Goal: Information Seeking & Learning: Learn about a topic

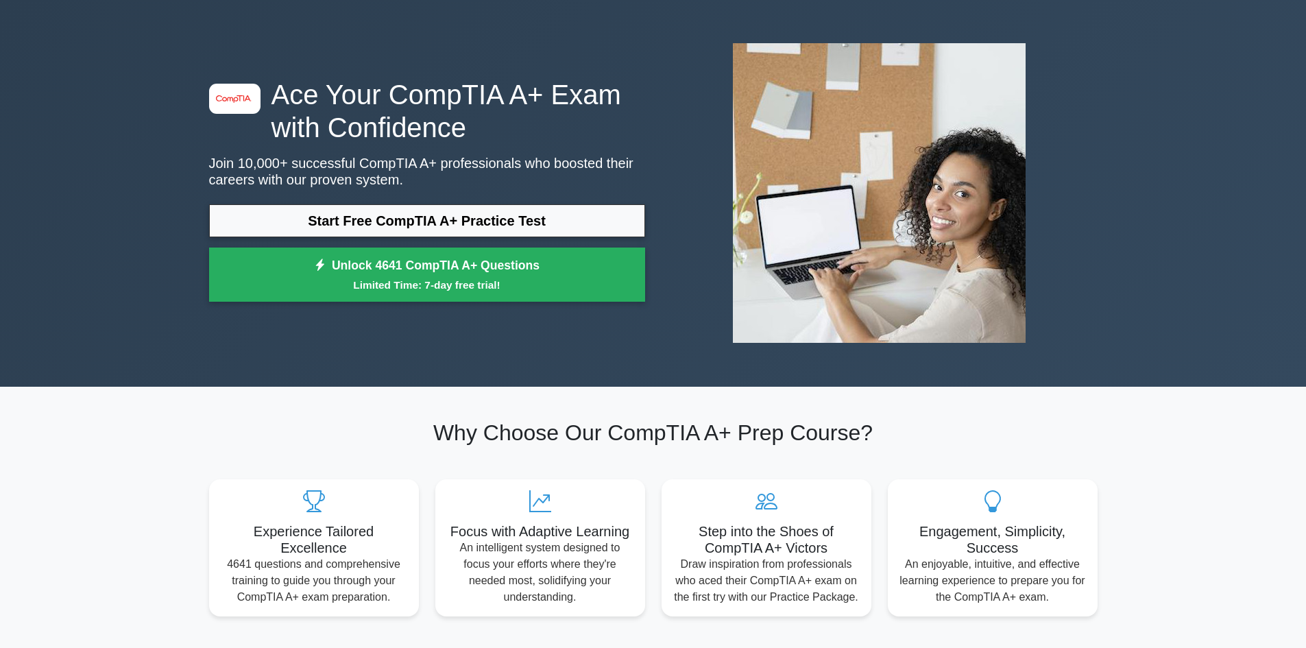
scroll to position [69, 0]
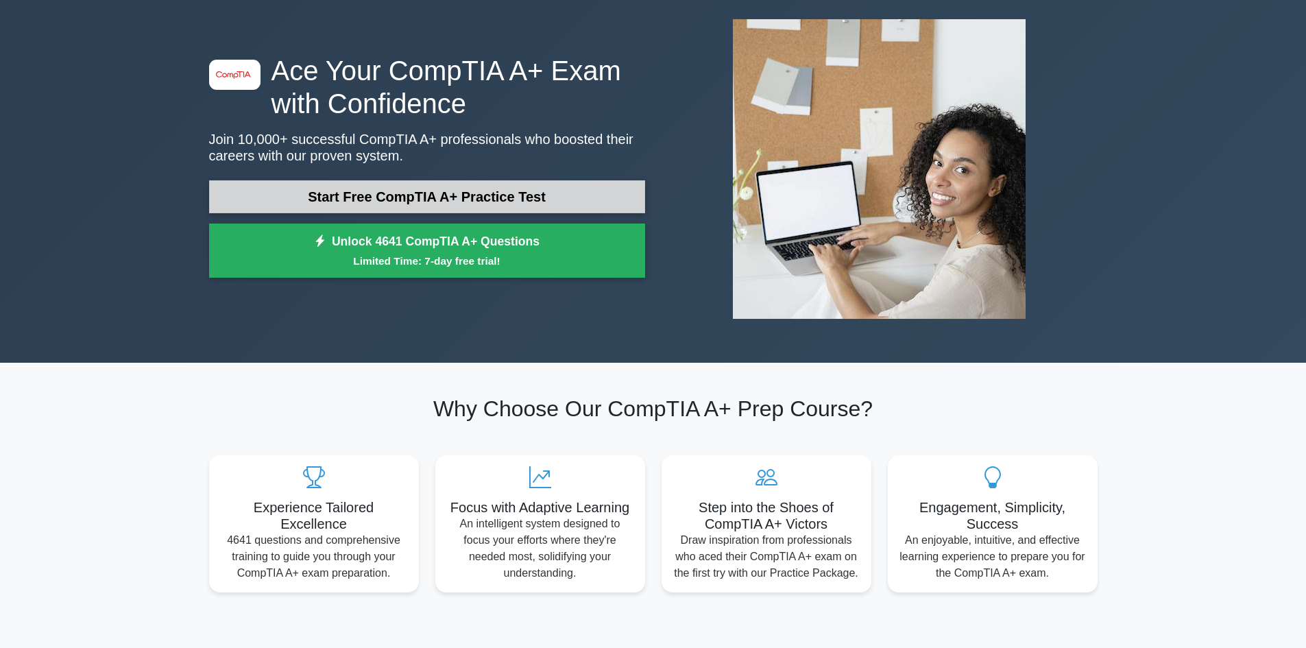
click at [445, 202] on link "Start Free CompTIA A+ Practice Test" at bounding box center [427, 196] width 436 height 33
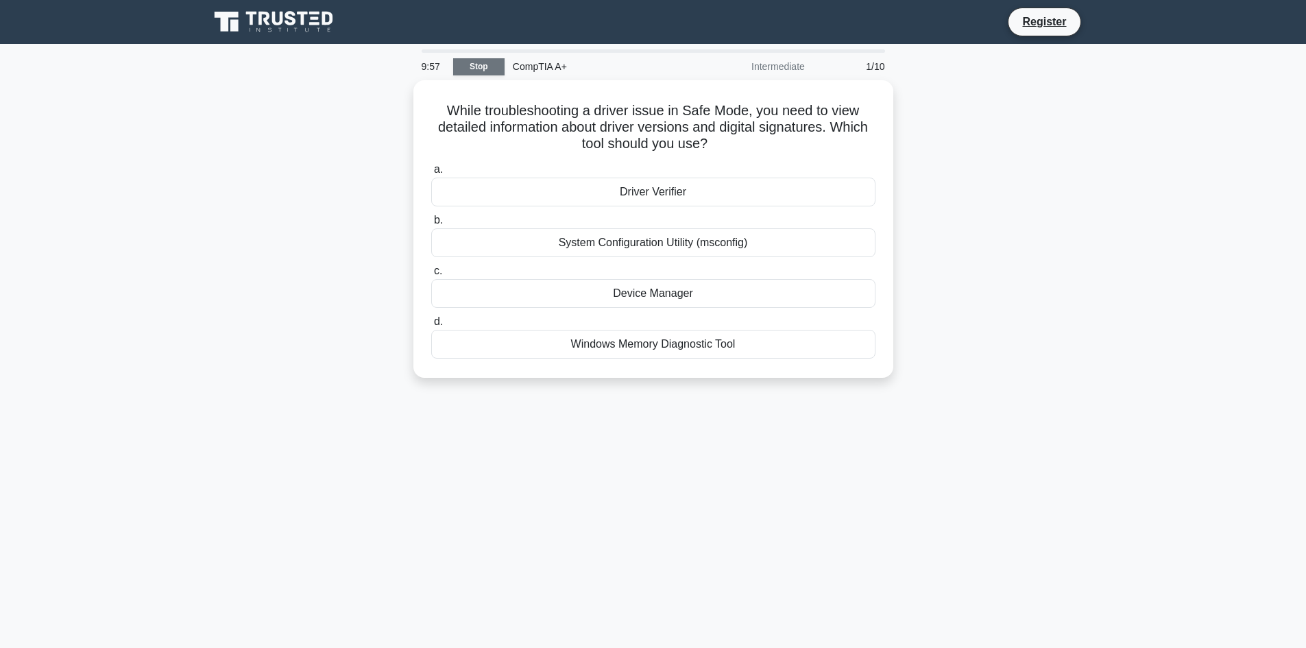
click at [489, 70] on link "Stop" at bounding box center [478, 66] width 51 height 17
